Goal: Information Seeking & Learning: Learn about a topic

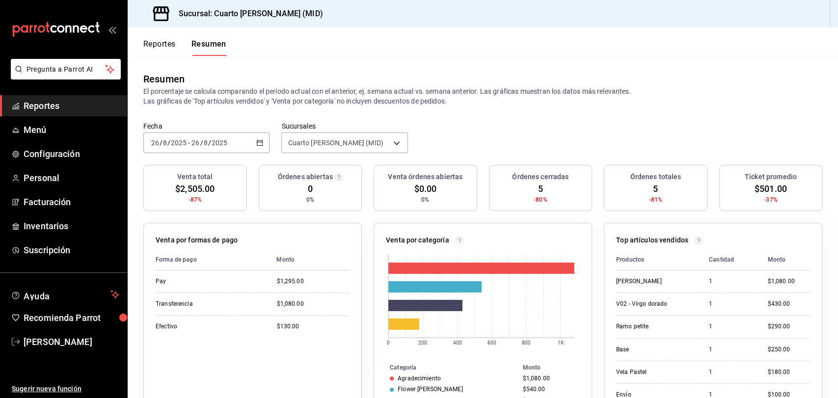
click at [88, 102] on span "Reportes" at bounding box center [72, 105] width 96 height 13
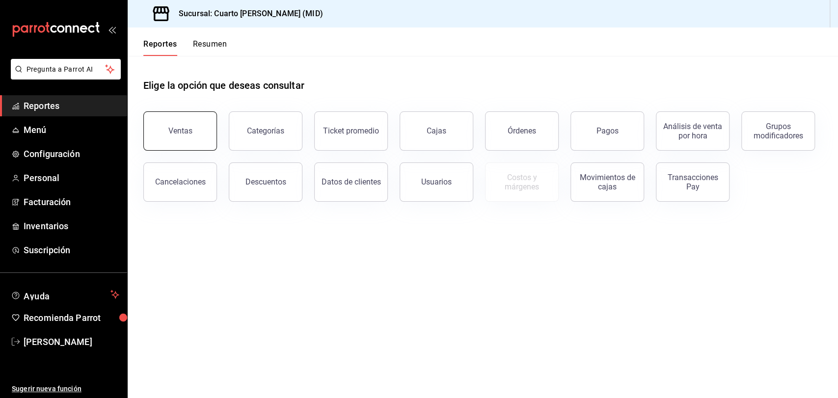
click at [181, 123] on button "Ventas" at bounding box center [180, 130] width 74 height 39
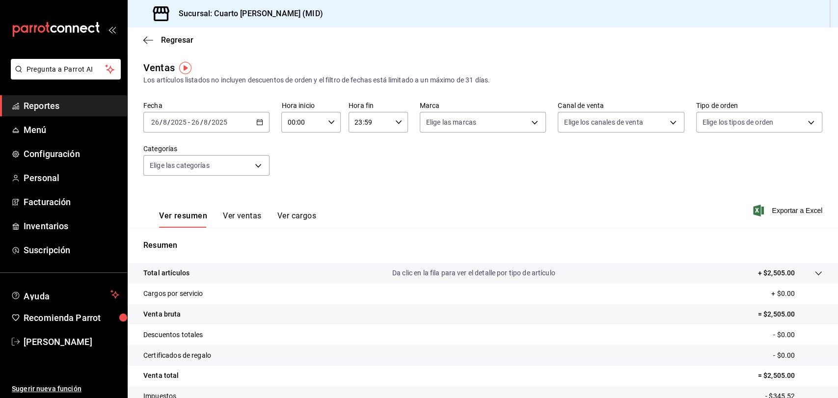
click at [249, 122] on div "[DATE] [DATE] - [DATE] [DATE]" at bounding box center [206, 122] width 126 height 21
click at [242, 120] on div "[DATE] [DATE] - [DATE] [DATE]" at bounding box center [206, 122] width 126 height 21
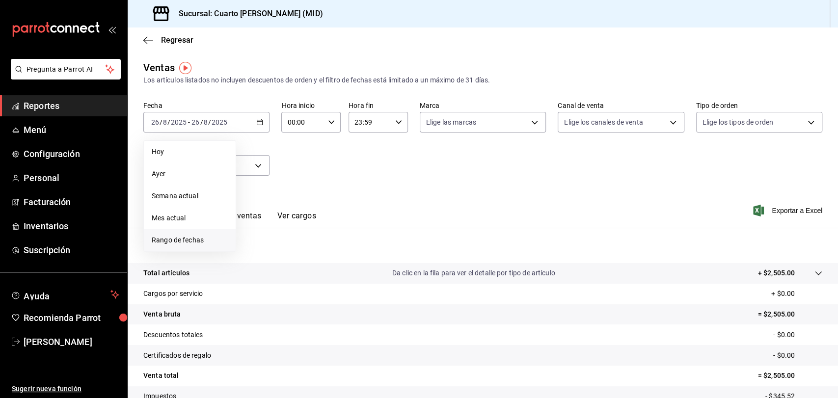
click at [188, 240] on span "Rango de fechas" at bounding box center [190, 240] width 76 height 10
click at [326, 186] on abbr "1" at bounding box center [325, 187] width 3 height 7
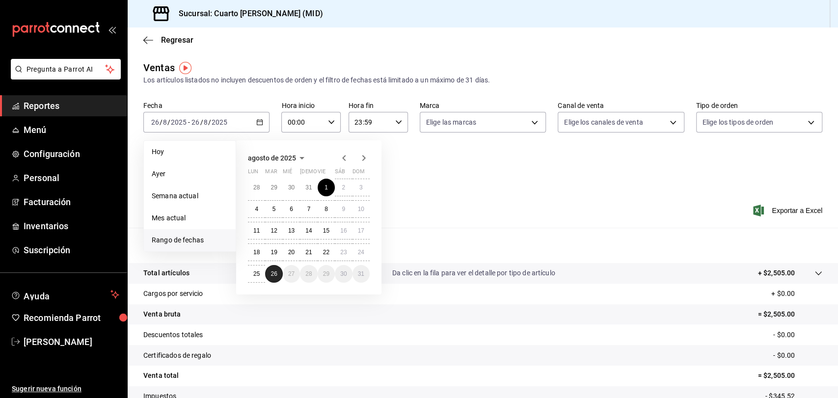
click at [272, 274] on abbr "26" at bounding box center [273, 273] width 6 height 7
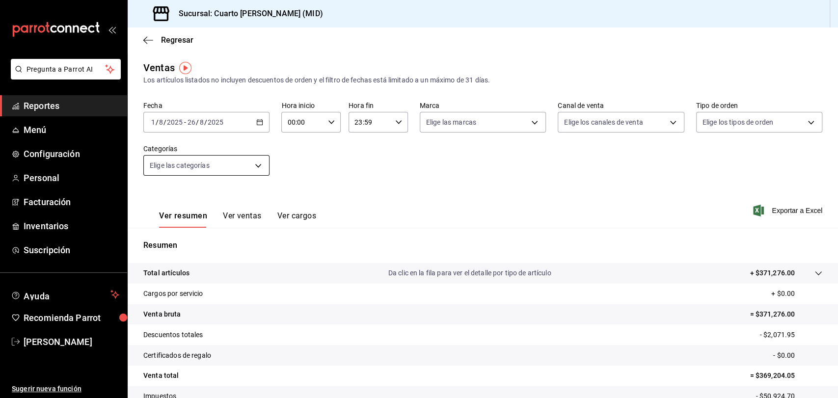
click at [252, 168] on body "Pregunta a Parrot AI Reportes Menú Configuración Personal Facturación Inventari…" at bounding box center [419, 199] width 838 height 398
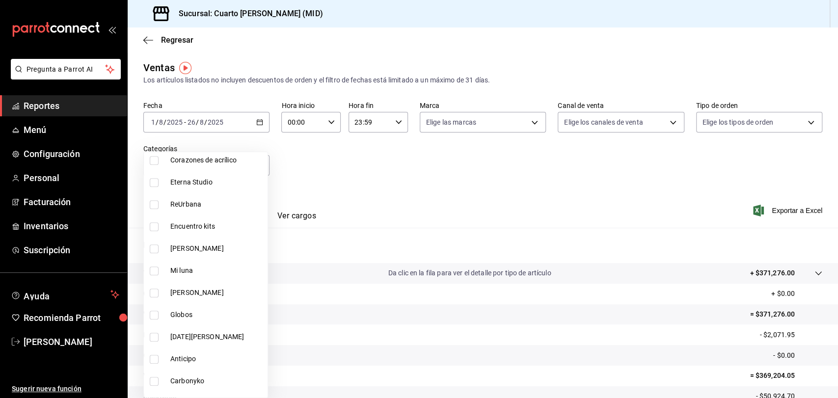
scroll to position [381, 0]
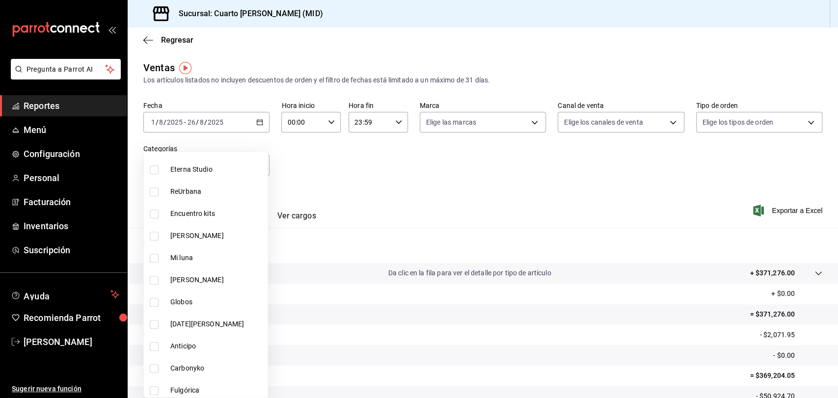
click at [204, 285] on li "[PERSON_NAME]" at bounding box center [206, 280] width 124 height 22
type input "3bcc60fa-67c7-4d48-af70-28c984709b0c"
checkbox input "true"
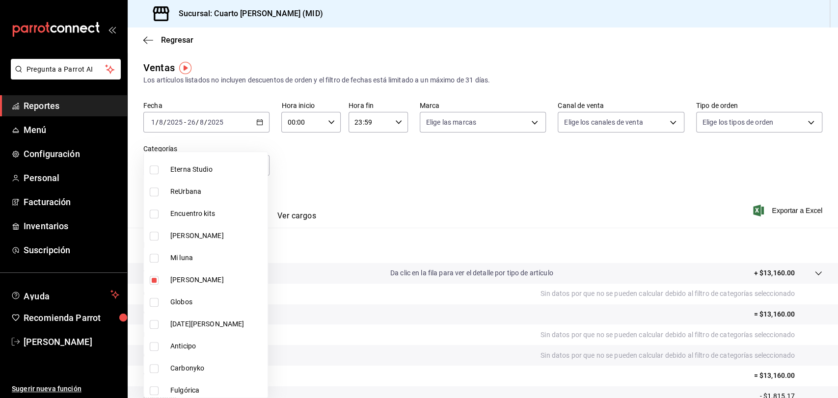
click at [340, 183] on div at bounding box center [419, 199] width 838 height 398
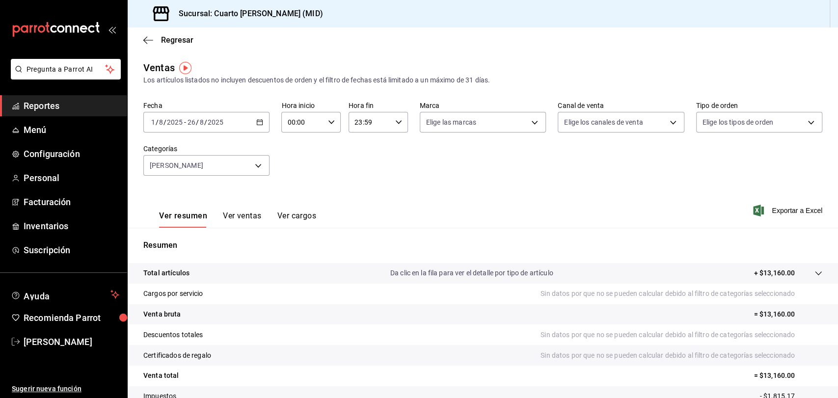
click at [238, 213] on button "Ver ventas" at bounding box center [242, 219] width 39 height 17
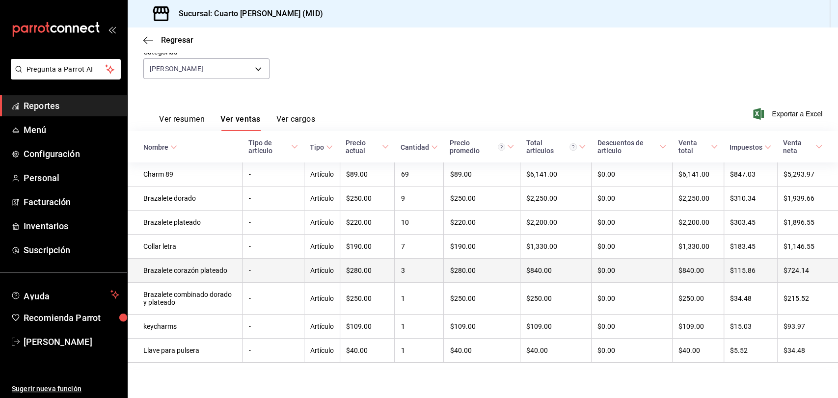
scroll to position [102, 0]
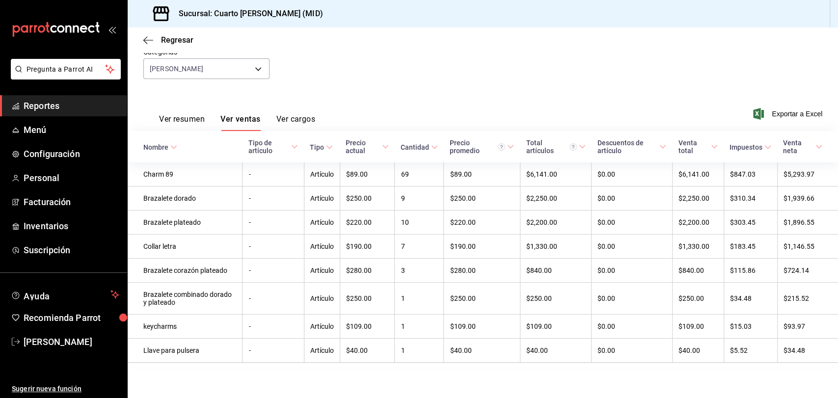
click at [185, 115] on button "Ver resumen" at bounding box center [182, 122] width 46 height 17
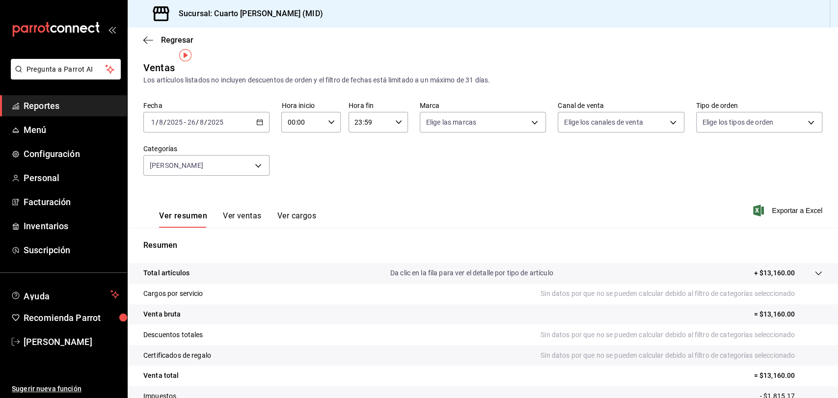
scroll to position [73, 0]
